Goal: Communication & Community: Answer question/provide support

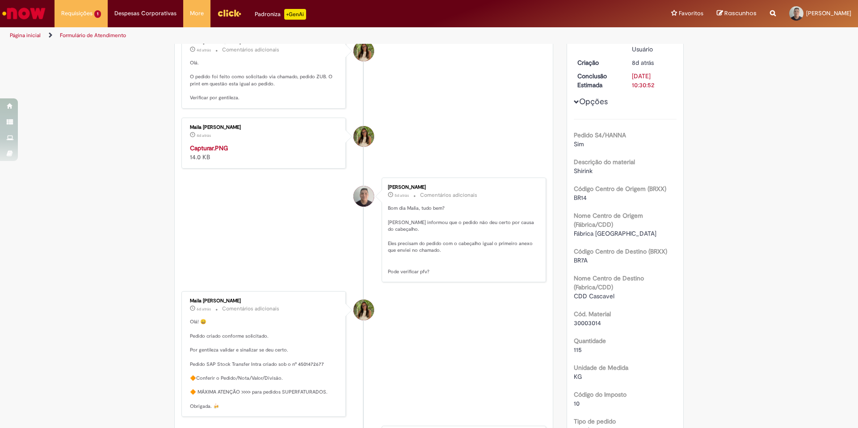
scroll to position [268, 0]
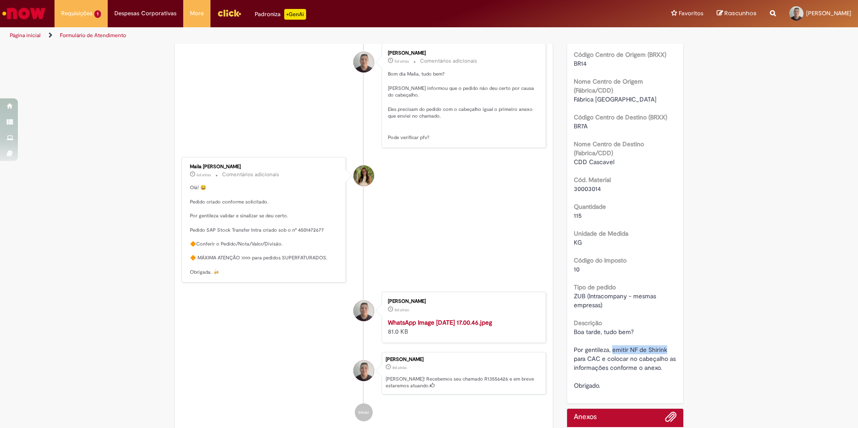
drag, startPoint x: 610, startPoint y: 349, endPoint x: 665, endPoint y: 349, distance: 54.5
click at [665, 349] on span "Boa tarde, tudo bem? Por gentileza, emitir NF de Shirink para CAC e colocar no …" at bounding box center [626, 359] width 104 height 62
click at [313, 275] on p "Olá! 😄 Pedido criado conforme solicitado. Por gentileza validar e sinalizar se …" at bounding box center [264, 229] width 149 height 91
copy p "501472677"
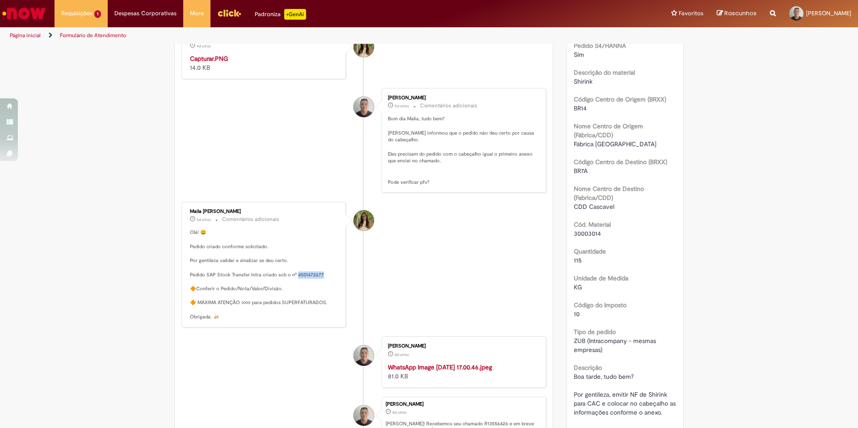
scroll to position [358, 0]
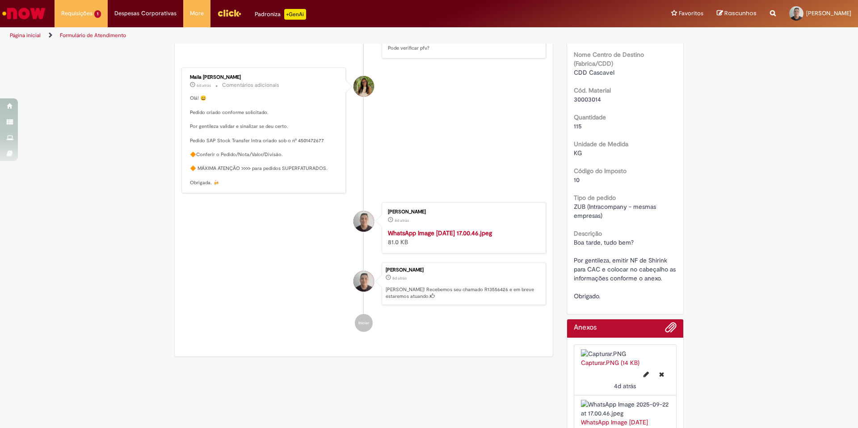
click at [207, 253] on li "[PERSON_NAME] 8d atrás 8 dias atrás WhatsApp Image [DATE] 17.00.46.jpeg 81.0 KB" at bounding box center [364, 227] width 365 height 51
click at [294, 186] on p "Olá! 😄 Pedido criado conforme solicitado. Por gentileza validar e sinalizar se …" at bounding box center [264, 140] width 149 height 91
click at [297, 186] on p "Olá! 😄 Pedido criado conforme solicitado. Por gentileza validar e sinalizar se …" at bounding box center [264, 140] width 149 height 91
copy p "501472677"
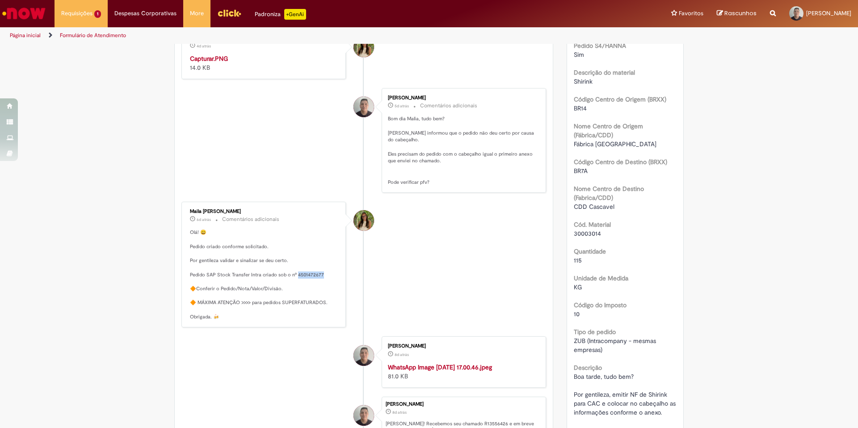
scroll to position [0, 0]
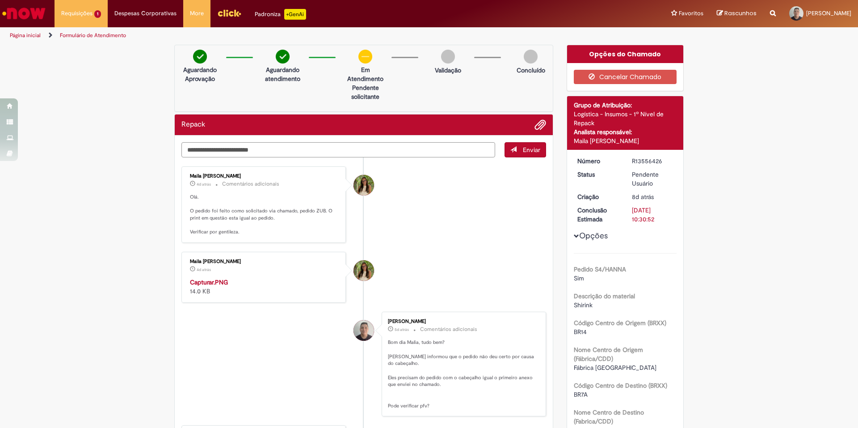
click at [266, 154] on textarea "Digite sua mensagem aqui..." at bounding box center [339, 149] width 314 height 15
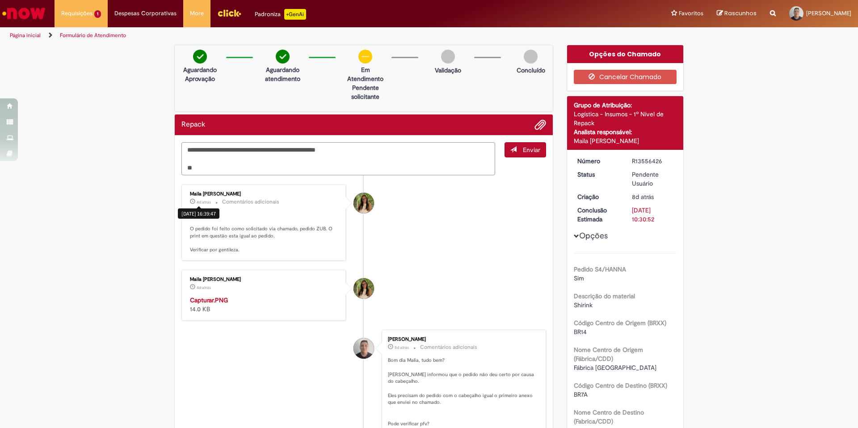
paste textarea "**********"
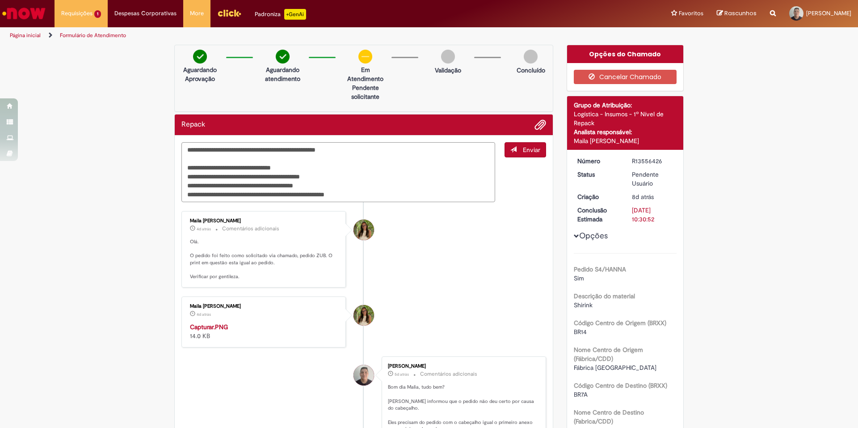
drag, startPoint x: 274, startPoint y: 176, endPoint x: 335, endPoint y: 178, distance: 60.8
click at [335, 178] on textarea "**********" at bounding box center [339, 172] width 314 height 60
type textarea "**********"
click at [534, 151] on span "Enviar" at bounding box center [531, 150] width 17 height 8
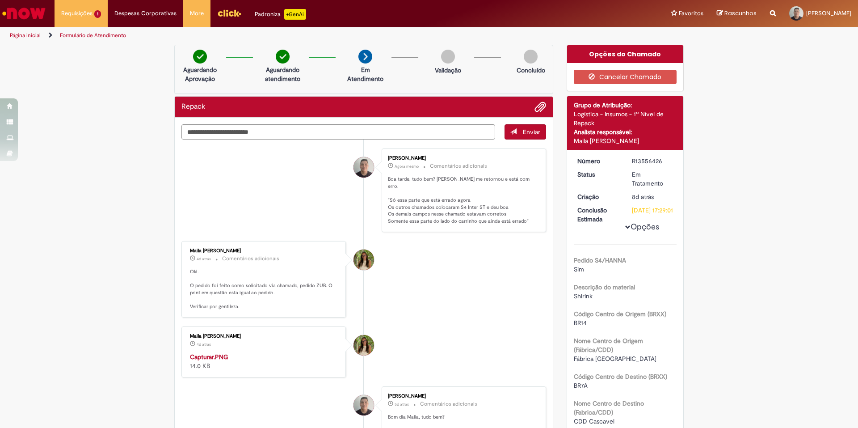
click at [329, 163] on li "[PERSON_NAME] Agora mesmo Agora mesmo Comentários adicionais Boa tarde, tudo be…" at bounding box center [364, 190] width 365 height 84
click at [539, 104] on span "Adicionar anexos" at bounding box center [540, 107] width 11 height 11
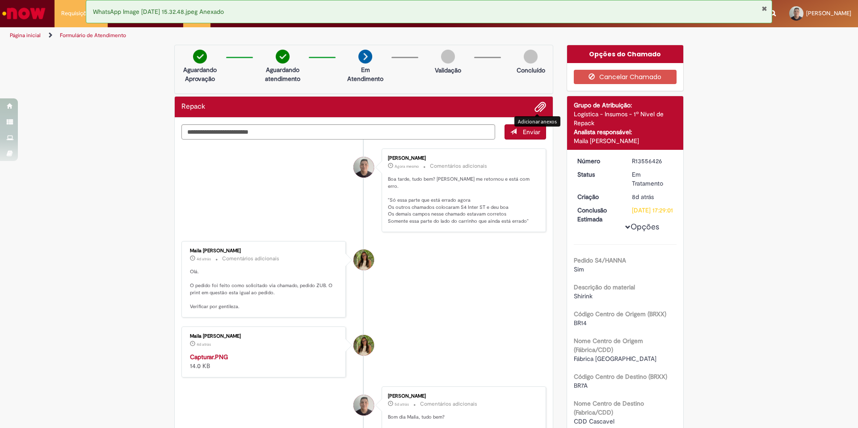
click at [467, 266] on li "Maila [PERSON_NAME] 4d atrás 4 dias atrás Comentários adicionais [GEOGRAPHIC_DA…" at bounding box center [364, 279] width 365 height 76
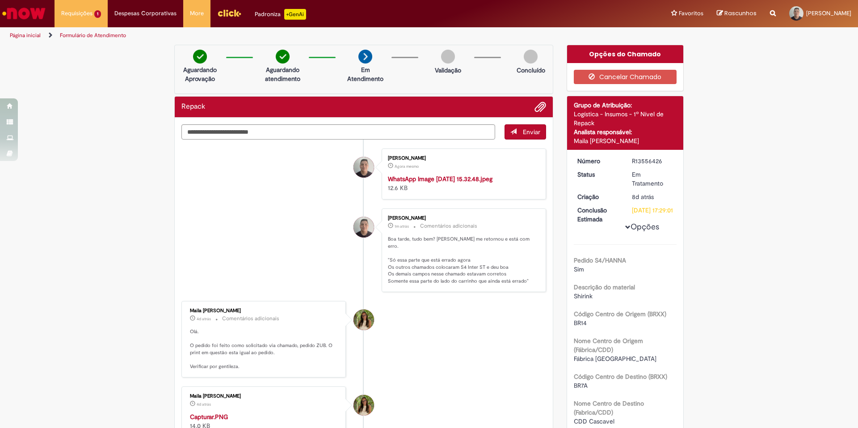
click at [196, 313] on div "Maila [PERSON_NAME]" at bounding box center [264, 310] width 149 height 5
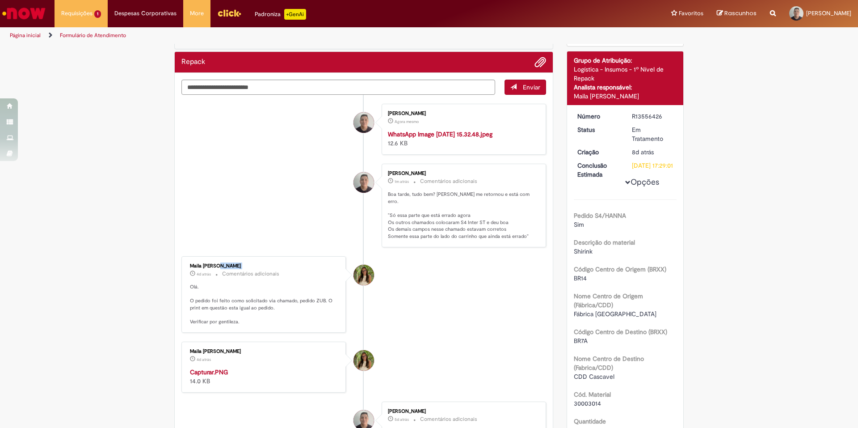
copy div "Maila [PERSON_NAME]"
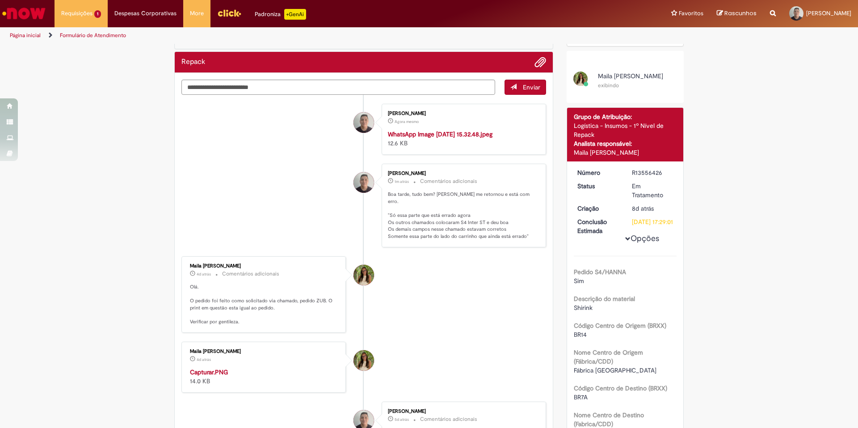
click at [263, 247] on li "[PERSON_NAME] 1m atrás 1m atrás Comentários adicionais Boa tarde, tudo bem? [PE…" at bounding box center [364, 206] width 365 height 84
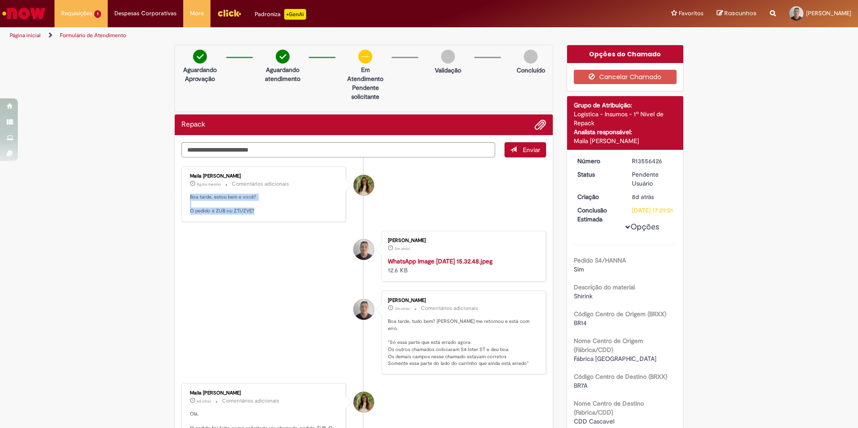
drag, startPoint x: 251, startPoint y: 213, endPoint x: 186, endPoint y: 198, distance: 66.6
click at [190, 198] on p "Boa tarde, estou bem e você? O pedido é ZUB ou ZTI/ZVE?" at bounding box center [264, 204] width 149 height 21
copy p "Boa tarde, estou bem e você? O pedido é ZUB ou ZTI/ZVE?"
click at [276, 282] on li "[PERSON_NAME] 3m atrás 3 minutos atrás WhatsApp Image [DATE] 15.32.48.jpeg 12.6…" at bounding box center [364, 256] width 365 height 51
click at [258, 149] on textarea "Digite sua mensagem aqui..." at bounding box center [339, 149] width 314 height 15
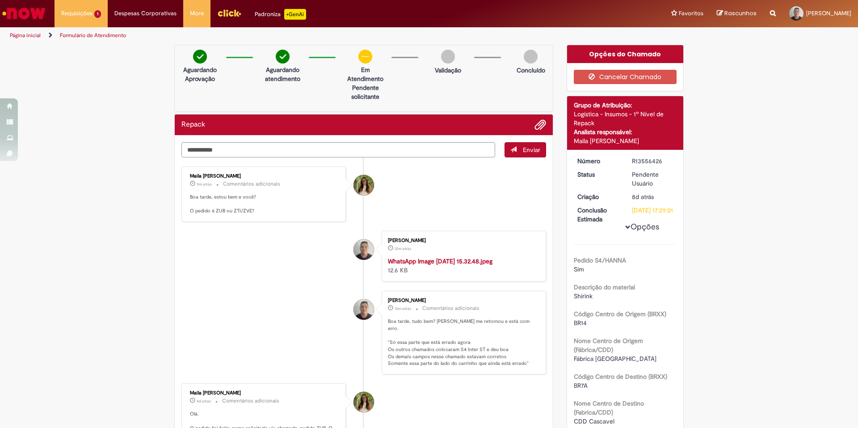
paste textarea "****"
type textarea "**********"
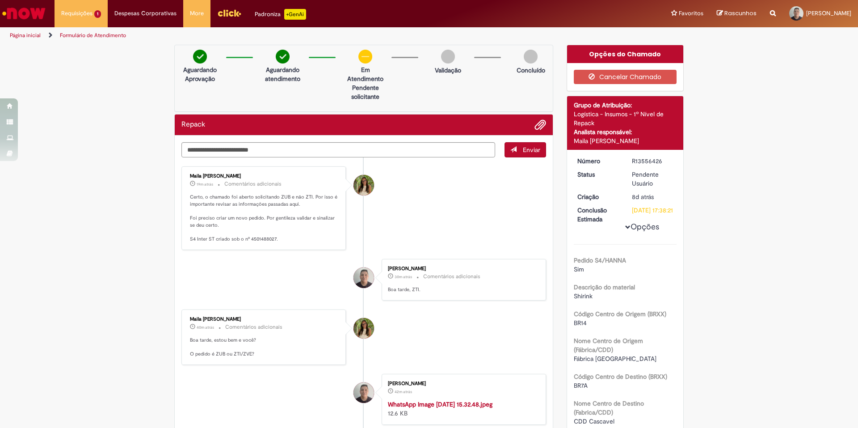
click at [257, 239] on p "Certo, o chamado foi aberto solicitando ZUB e não ZTI. Por isso é importante re…" at bounding box center [264, 218] width 149 height 49
click at [277, 241] on p "Certo, o chamado foi aberto solicitando ZUB e não ZTI. Por isso é importante re…" at bounding box center [264, 218] width 149 height 49
drag, startPoint x: 277, startPoint y: 241, endPoint x: 241, endPoint y: 241, distance: 36.2
click at [241, 241] on p "Certo, o chamado foi aberto solicitando ZUB e não ZTI. Por isso é importante re…" at bounding box center [264, 218] width 149 height 49
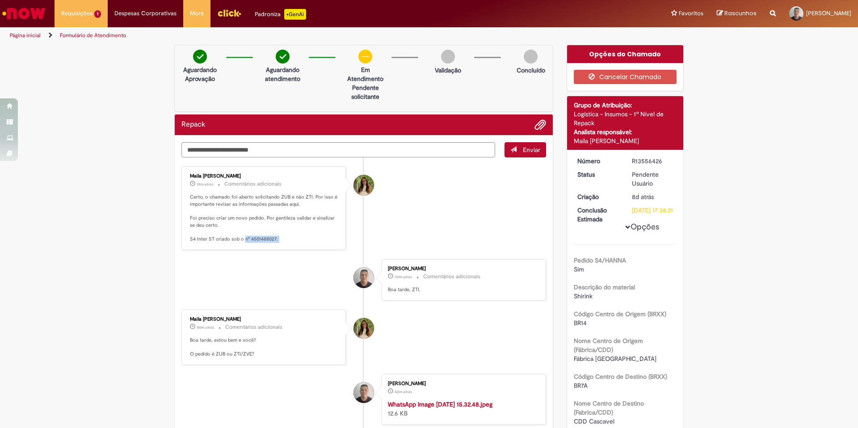
copy ul "nº 4501488027."
click at [301, 310] on div "Maila [PERSON_NAME] cerca de uma hora atrás cerca de uma hora atrás Comentários…" at bounding box center [264, 336] width 165 height 55
